Goal: Transaction & Acquisition: Purchase product/service

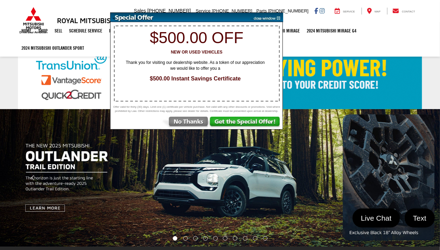
drag, startPoint x: 194, startPoint y: 124, endPoint x: 227, endPoint y: 118, distance: 33.4
click at [194, 124] on img at bounding box center [185, 123] width 48 height 12
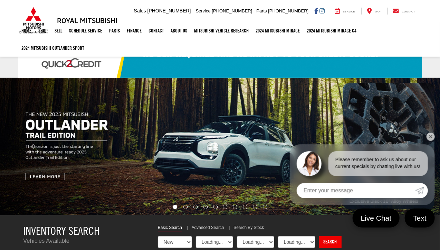
select select "Mitsubishi"
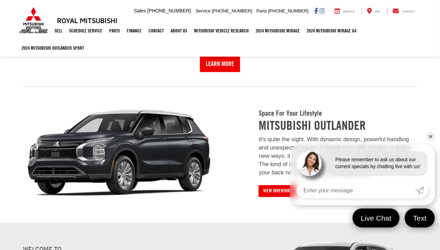
scroll to position [553, 0]
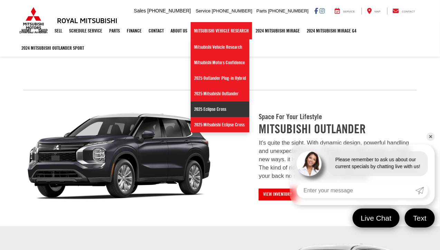
click at [216, 104] on link "2025 Eclipse Cross" at bounding box center [220, 110] width 59 height 16
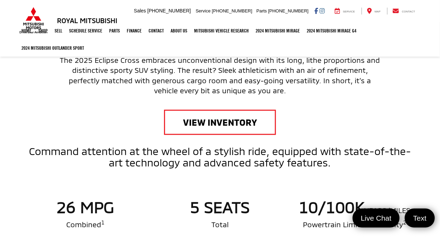
scroll to position [277, 0]
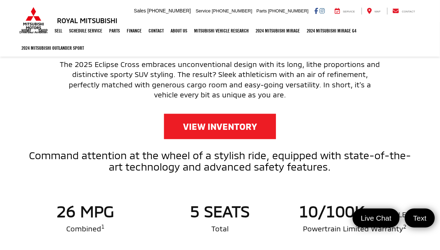
click at [225, 124] on link "View Inventory" at bounding box center [220, 126] width 112 height 25
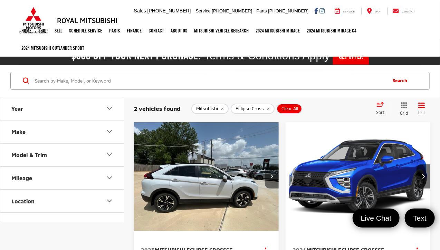
click at [270, 177] on button "Next image" at bounding box center [272, 177] width 14 height 24
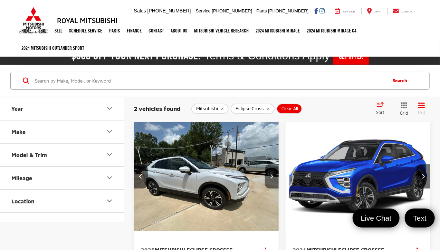
click at [270, 177] on button "Next image" at bounding box center [272, 177] width 14 height 24
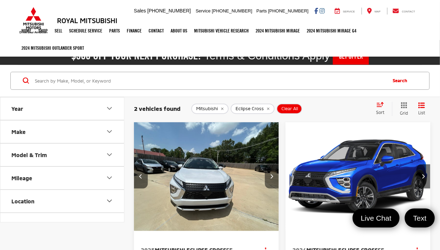
click at [270, 177] on button "Next image" at bounding box center [272, 177] width 14 height 24
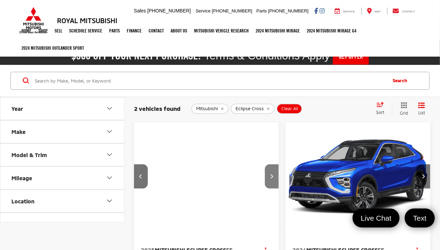
click at [270, 178] on button "Next image" at bounding box center [272, 177] width 14 height 24
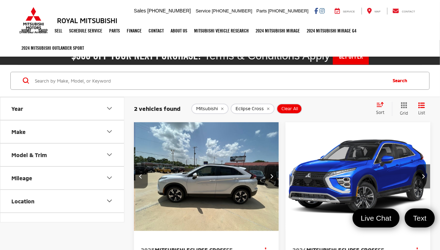
scroll to position [0, 584]
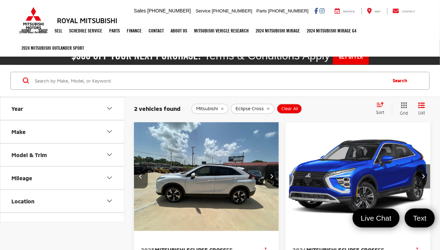
click at [403, 178] on img "2024 Mitsubishi Eclipse Cross SE 0" at bounding box center [359, 177] width 146 height 110
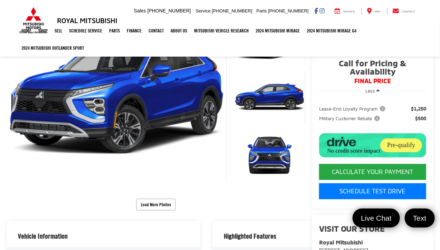
scroll to position [69, 0]
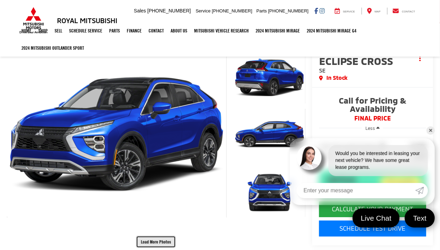
click at [158, 236] on button "Load More Photos" at bounding box center [156, 242] width 40 height 12
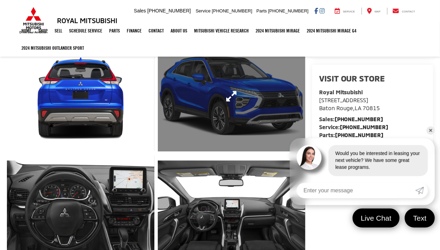
scroll to position [277, 0]
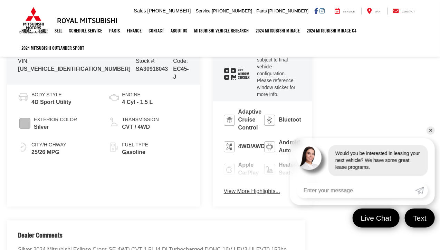
scroll to position [657, 0]
